Goal: Transaction & Acquisition: Purchase product/service

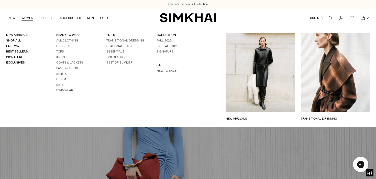
click at [29, 17] on link "WOMEN" at bounding box center [27, 17] width 12 height 11
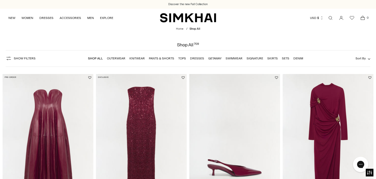
click at [198, 60] on link "Dresses" at bounding box center [197, 59] width 14 height 4
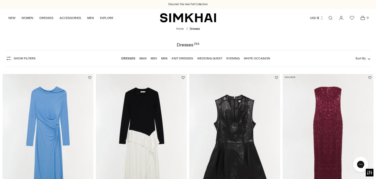
click at [166, 57] on link "Mini" at bounding box center [164, 59] width 6 height 4
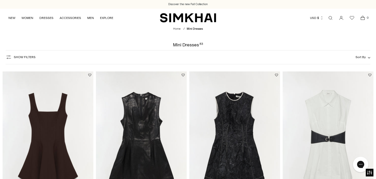
click at [29, 60] on button "Show Filters" at bounding box center [21, 57] width 30 height 8
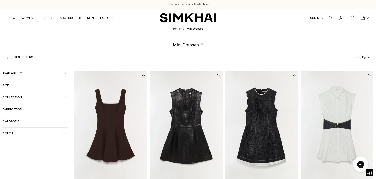
click at [25, 135] on span "Color" at bounding box center [33, 133] width 61 height 4
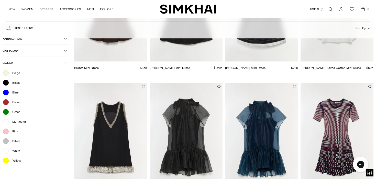
click at [19, 151] on span "White" at bounding box center [14, 150] width 11 height 5
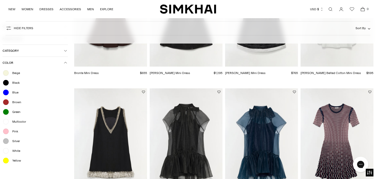
scroll to position [124, 0]
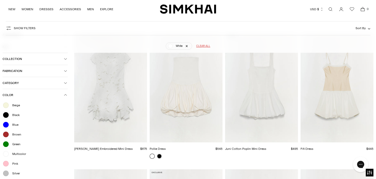
scroll to position [38, 0]
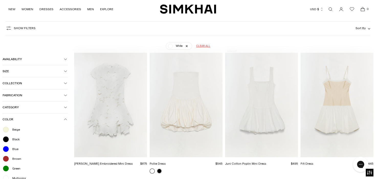
click at [65, 118] on icon "button" at bounding box center [65, 119] width 3 height 3
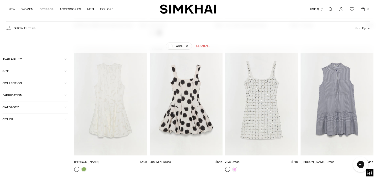
scroll to position [191, 0]
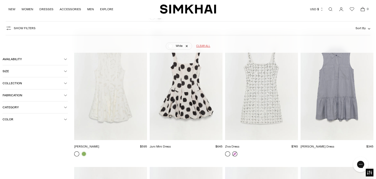
click at [235, 153] on link at bounding box center [234, 153] width 5 height 5
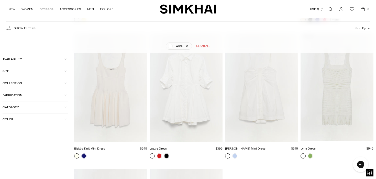
scroll to position [597, 0]
click at [83, 157] on link at bounding box center [83, 156] width 5 height 5
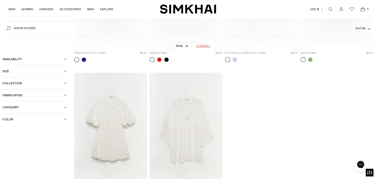
scroll to position [694, 0]
